Goal: Information Seeking & Learning: Learn about a topic

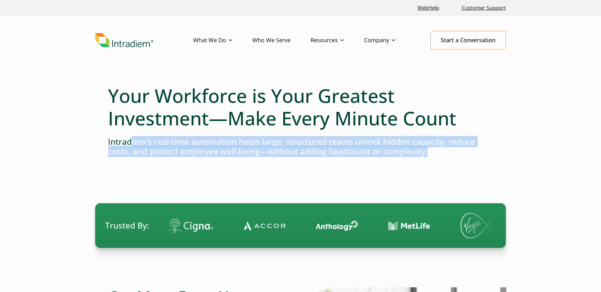
drag, startPoint x: 130, startPoint y: 145, endPoint x: 472, endPoint y: 151, distance: 341.9
click at [472, 151] on h4 "Intradiem’s real-time automation helps large, structured teams unlock hidden ca…" at bounding box center [300, 146] width 385 height 19
click at [343, 147] on h4 "Intradiem’s real-time automation helps large, structured teams unlock hidden ca…" at bounding box center [300, 146] width 385 height 19
drag, startPoint x: 108, startPoint y: 142, endPoint x: 430, endPoint y: 150, distance: 322.6
click at [430, 150] on h4 "Intradiem’s real-time automation helps large, structured teams unlock hidden ca…" at bounding box center [300, 146] width 385 height 19
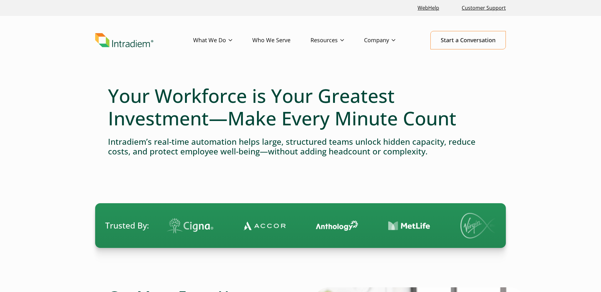
click at [130, 95] on h1 "Your Workforce is Your Greatest Investment—Make Every Minute Count" at bounding box center [300, 106] width 385 height 45
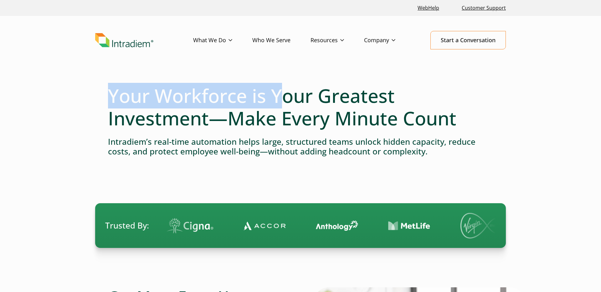
scroll to position [1, 0]
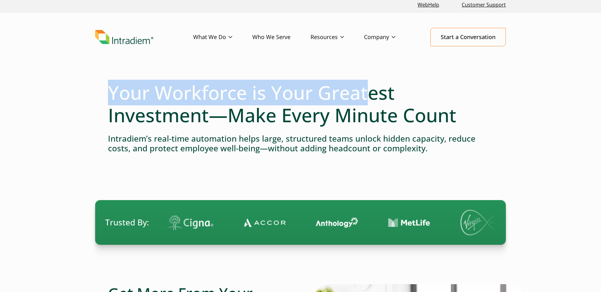
drag, startPoint x: 109, startPoint y: 91, endPoint x: 369, endPoint y: 104, distance: 259.9
click at [369, 104] on h1 "Your Workforce is Your Greatest Investment—Make Every Minute Count" at bounding box center [300, 103] width 385 height 45
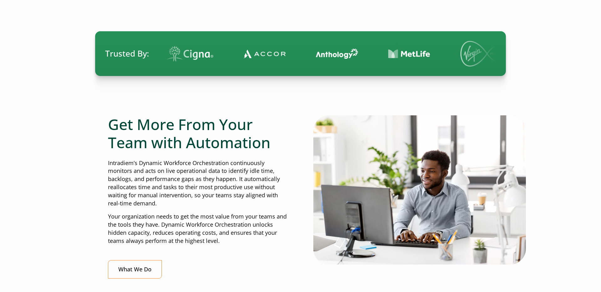
scroll to position [197, 0]
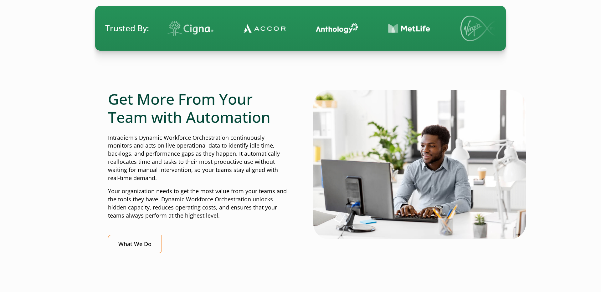
click at [193, 191] on p "Your organization needs to get the most value from your teams and the tools the…" at bounding box center [198, 203] width 180 height 33
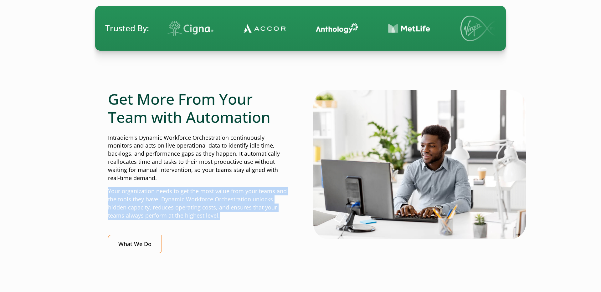
drag, startPoint x: 193, startPoint y: 191, endPoint x: 196, endPoint y: 192, distance: 3.1
click at [193, 191] on p "Your organization needs to get the most value from your teams and the tools the…" at bounding box center [198, 203] width 180 height 33
click at [132, 203] on p "Your organization needs to get the most value from your teams and the tools the…" at bounding box center [198, 203] width 180 height 33
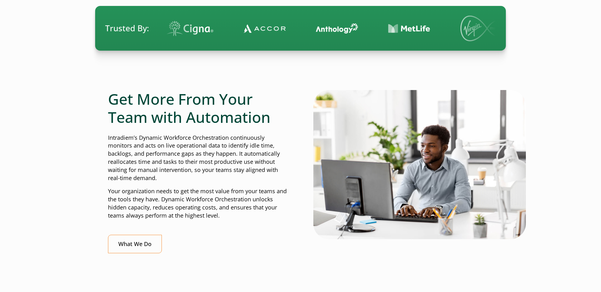
click at [165, 160] on p "Intradiem’s Dynamic Workforce Orchestration continuously monitors and acts on l…" at bounding box center [198, 158] width 180 height 48
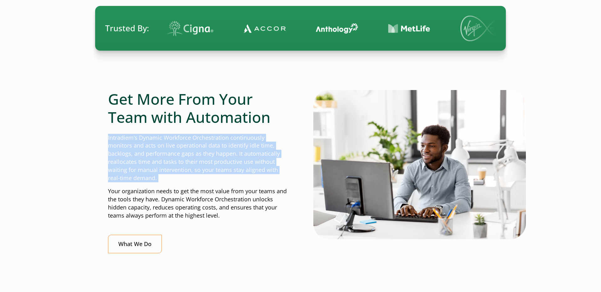
drag, startPoint x: 165, startPoint y: 160, endPoint x: 168, endPoint y: 166, distance: 6.2
click at [165, 160] on p "Intradiem’s Dynamic Workforce Orchestration continuously monitors and acts on l…" at bounding box center [198, 158] width 180 height 48
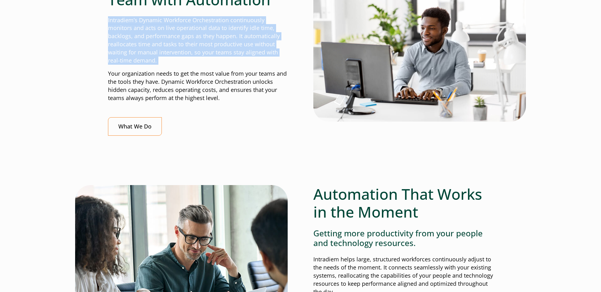
scroll to position [349, 0]
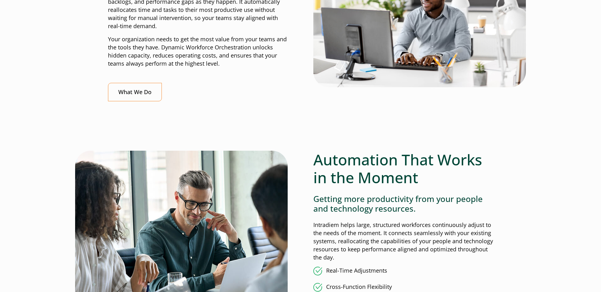
click at [362, 163] on h2 "Automation That Works in the Moment" at bounding box center [403, 169] width 180 height 36
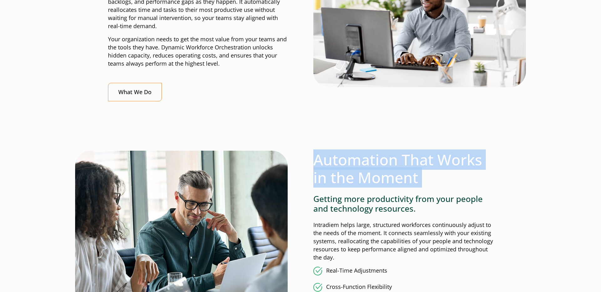
click at [362, 163] on h2 "Automation That Works in the Moment" at bounding box center [403, 169] width 180 height 36
click at [373, 162] on h2 "Automation That Works in the Moment" at bounding box center [403, 169] width 180 height 36
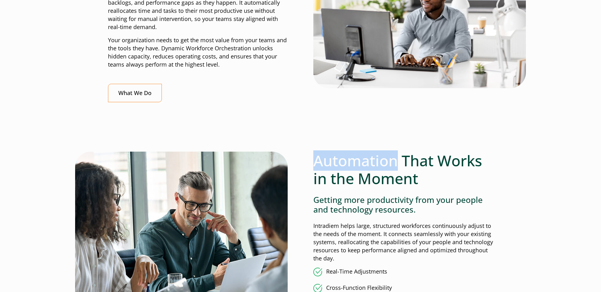
click at [373, 162] on h2 "Automation That Works in the Moment" at bounding box center [403, 170] width 180 height 36
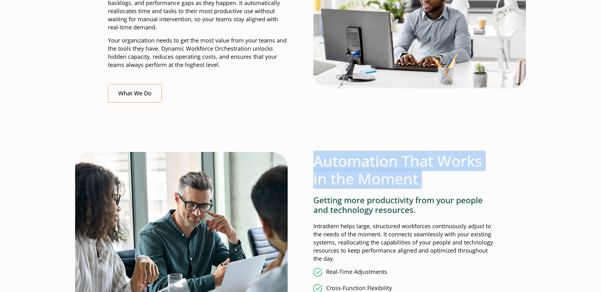
click at [373, 162] on h2 "Automation That Works in the Moment" at bounding box center [403, 170] width 180 height 36
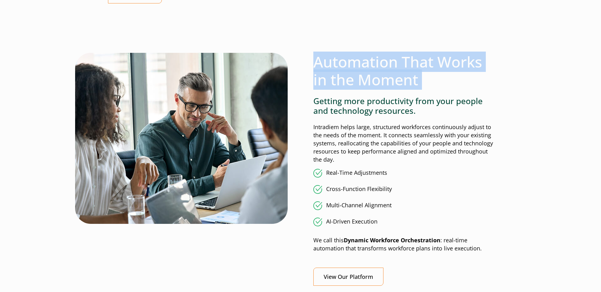
scroll to position [448, 0]
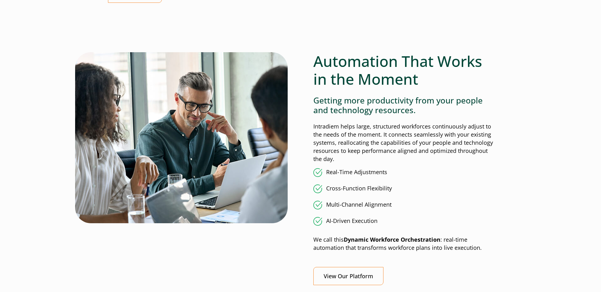
click at [354, 188] on li "Cross-Function Flexibility" at bounding box center [403, 189] width 180 height 9
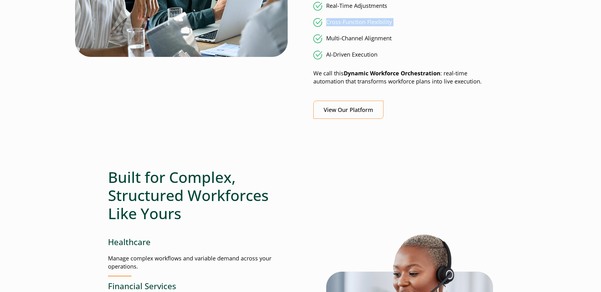
scroll to position [792, 0]
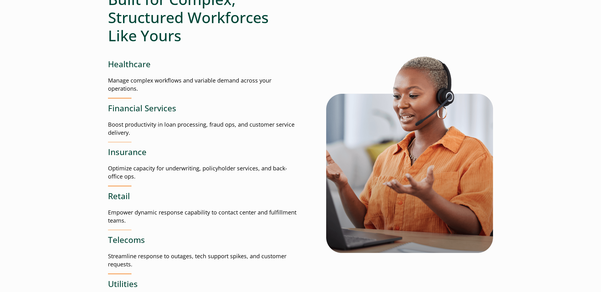
click at [178, 124] on p "Boost productivity in loan processing, fraud ops, and customer service delivery." at bounding box center [204, 129] width 192 height 16
click at [177, 79] on p "Manage complex workflows and variable demand across your operations." at bounding box center [204, 85] width 192 height 16
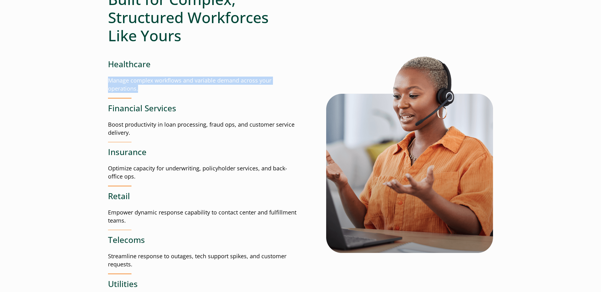
click at [177, 79] on p "Manage complex workflows and variable demand across your operations." at bounding box center [204, 85] width 192 height 16
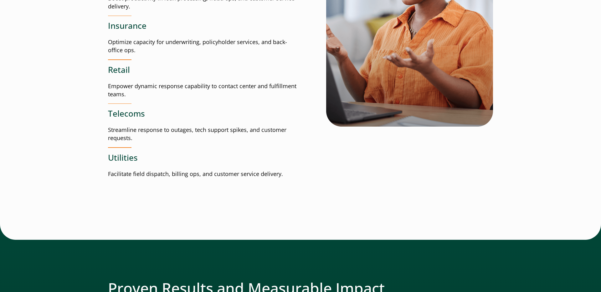
scroll to position [919, 0]
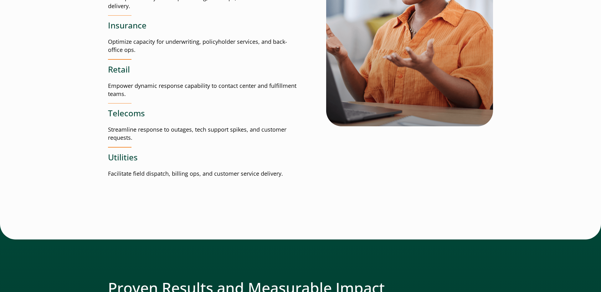
click at [168, 131] on p "Streamline response to outages, tech support spikes, and customer requests." at bounding box center [204, 134] width 192 height 16
click at [180, 131] on p "Streamline response to outages, tech support spikes, and customer requests." at bounding box center [204, 134] width 192 height 16
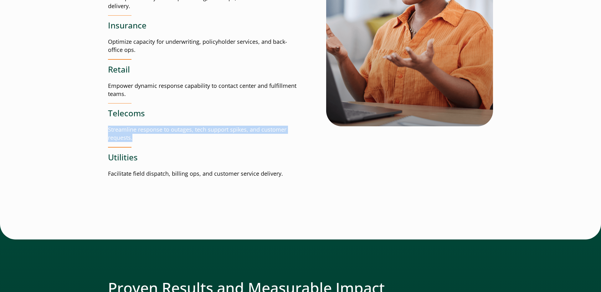
click at [180, 131] on p "Streamline response to outages, tech support spikes, and customer requests." at bounding box center [204, 134] width 192 height 16
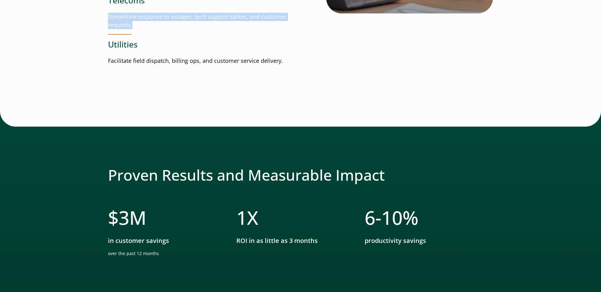
scroll to position [1035, 0]
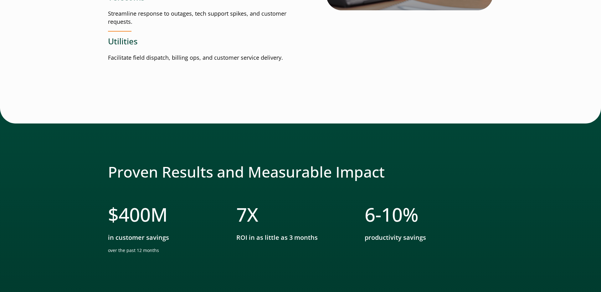
click at [246, 216] on span "7" at bounding box center [241, 215] width 11 height 26
click at [388, 214] on span "10" at bounding box center [391, 215] width 21 height 26
click at [387, 214] on span "10" at bounding box center [391, 215] width 21 height 26
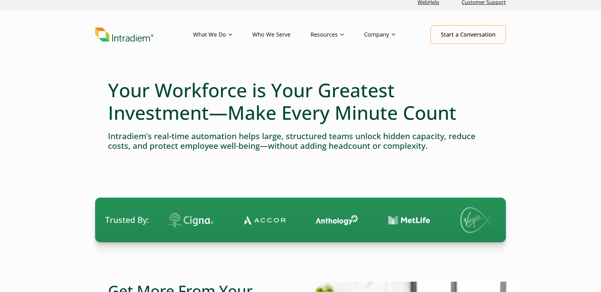
scroll to position [0, 0]
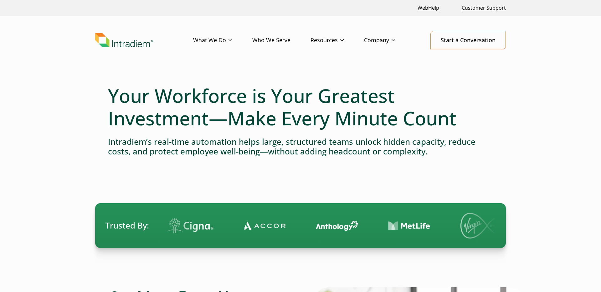
click at [203, 96] on h1 "Your Workforce is Your Greatest Investment—Make Every Minute Count" at bounding box center [300, 106] width 385 height 45
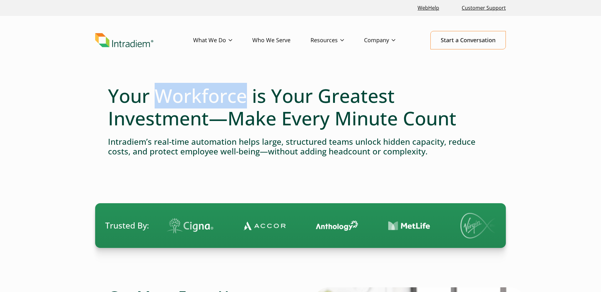
click at [203, 96] on h1 "Your Workforce is Your Greatest Investment—Make Every Minute Count" at bounding box center [300, 106] width 385 height 45
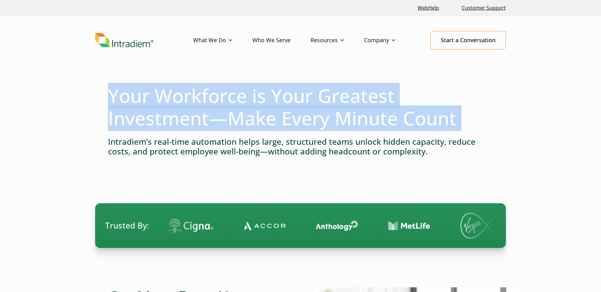
click at [203, 96] on h1 "Your Workforce is Your Greatest Investment—Make Every Minute Count" at bounding box center [300, 106] width 385 height 45
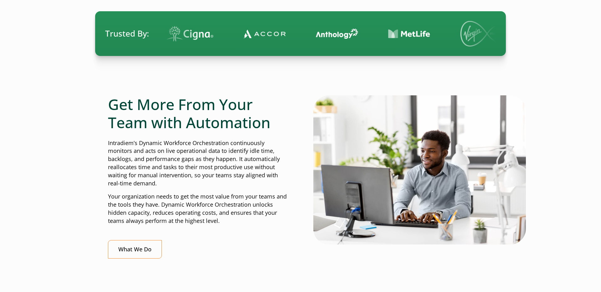
scroll to position [193, 0]
